Goal: Information Seeking & Learning: Check status

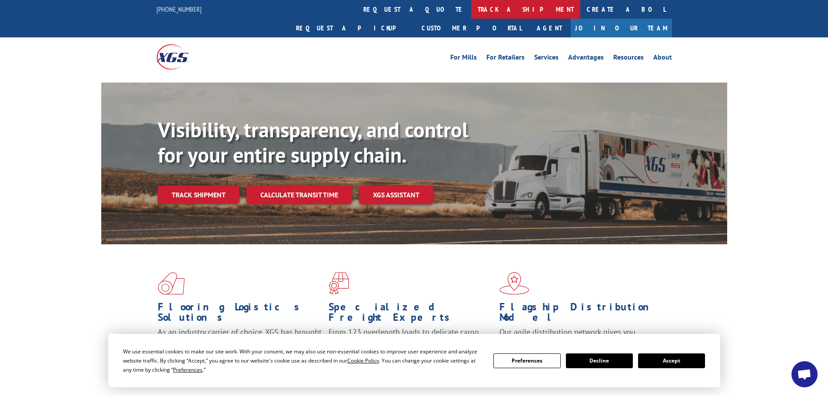
click at [471, 12] on link "track a shipment" at bounding box center [525, 9] width 109 height 19
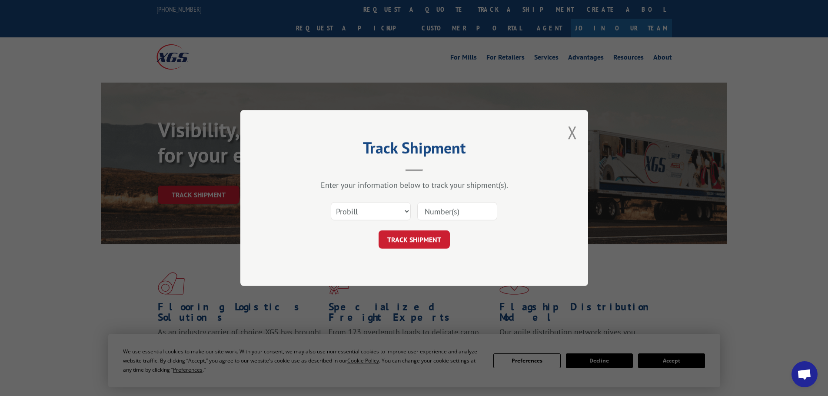
click at [442, 219] on input at bounding box center [457, 211] width 80 height 18
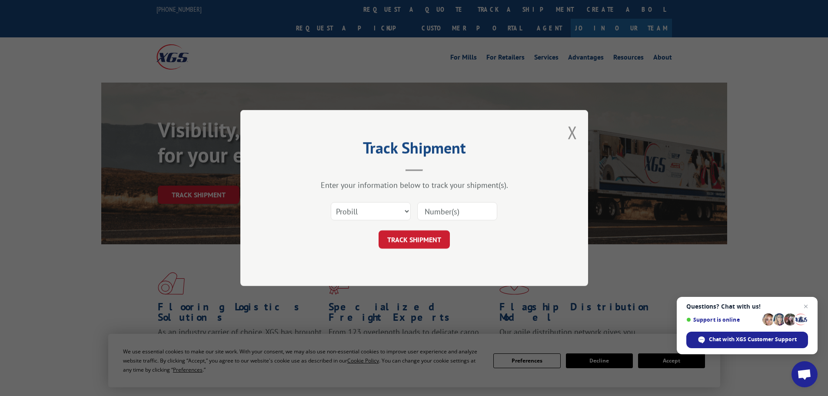
paste input "17517819"
type input "17517819"
click at [379, 230] on button "TRACK SHIPMENT" at bounding box center [414, 239] width 71 height 18
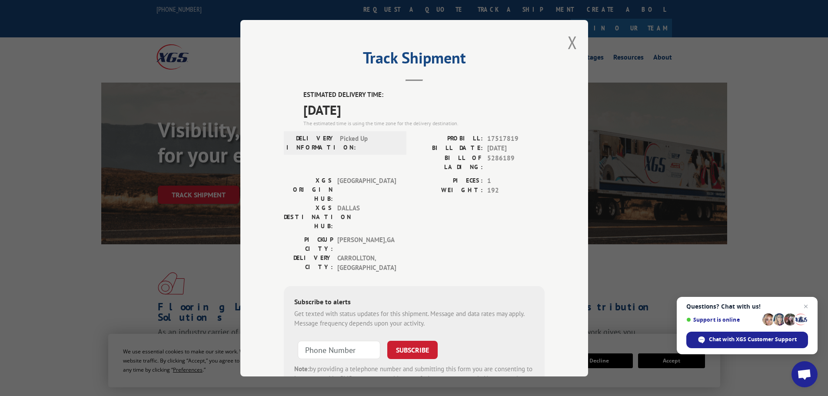
click at [344, 108] on span "[DATE]" at bounding box center [423, 110] width 241 height 20
copy span "[DATE]"
